Goal: Transaction & Acquisition: Download file/media

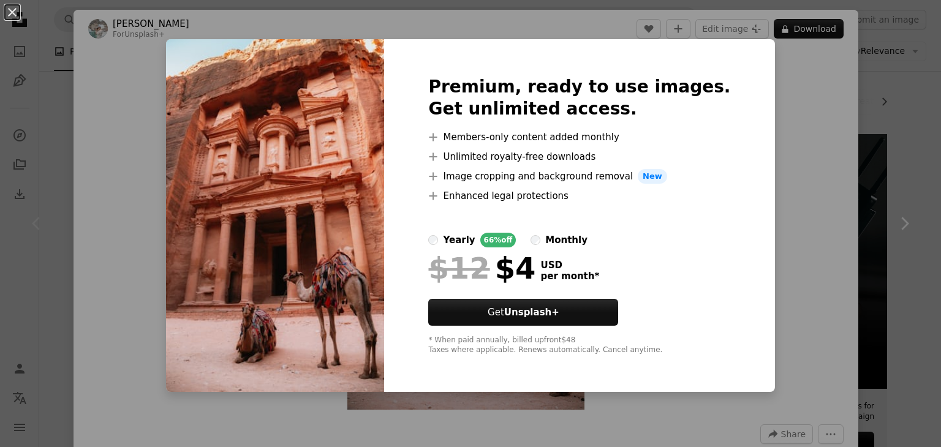
scroll to position [171, 0]
click at [834, 108] on div "An X shape Premium, ready to use images. Get unlimited access. A plus sign Memb…" at bounding box center [470, 223] width 941 height 447
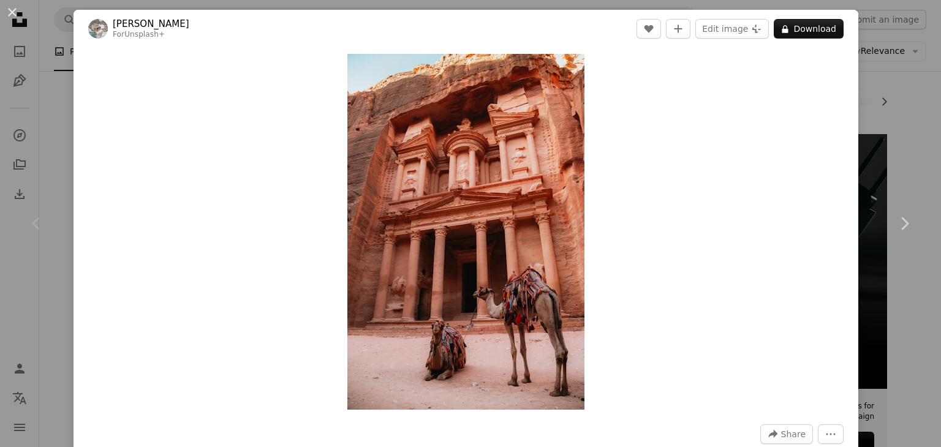
click at [14, 9] on button "An X shape" at bounding box center [12, 12] width 15 height 15
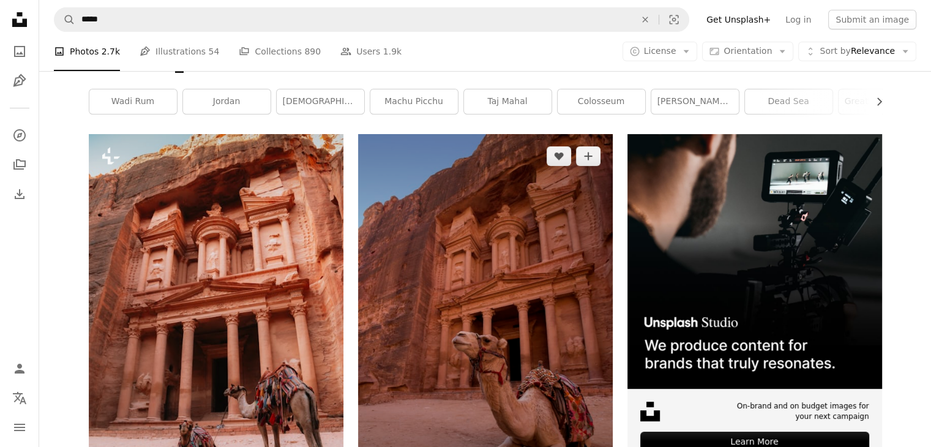
click at [488, 231] on img at bounding box center [485, 325] width 255 height 382
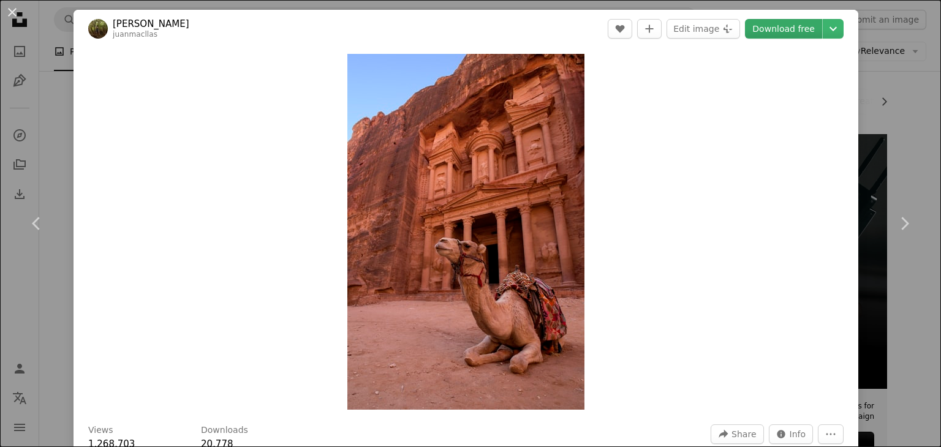
click at [779, 29] on link "Download free" at bounding box center [783, 29] width 77 height 20
